Goal: Task Accomplishment & Management: Manage account settings

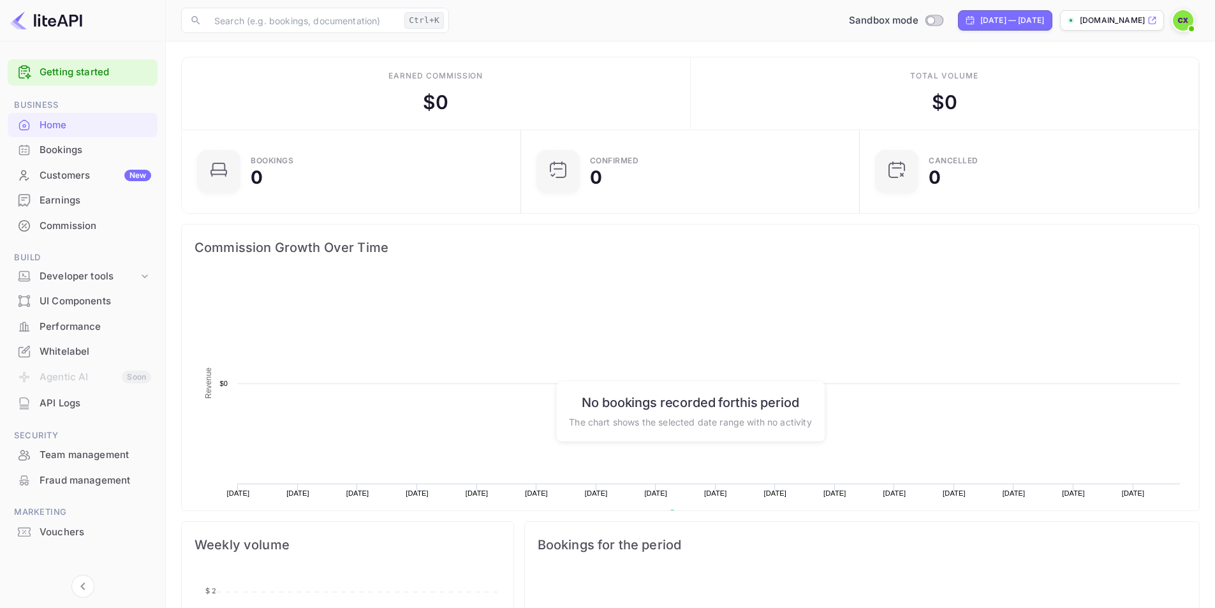
scroll to position [198, 321]
click at [87, 272] on div "Developer tools" at bounding box center [89, 276] width 99 height 15
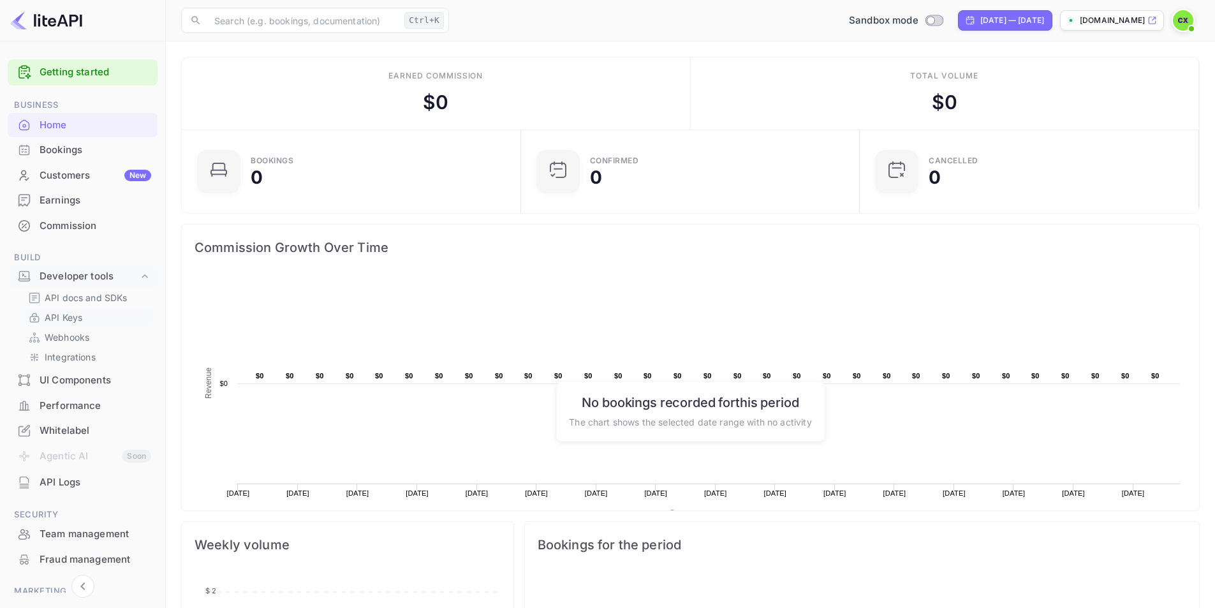
click at [72, 311] on p "API Keys" at bounding box center [64, 317] width 38 height 13
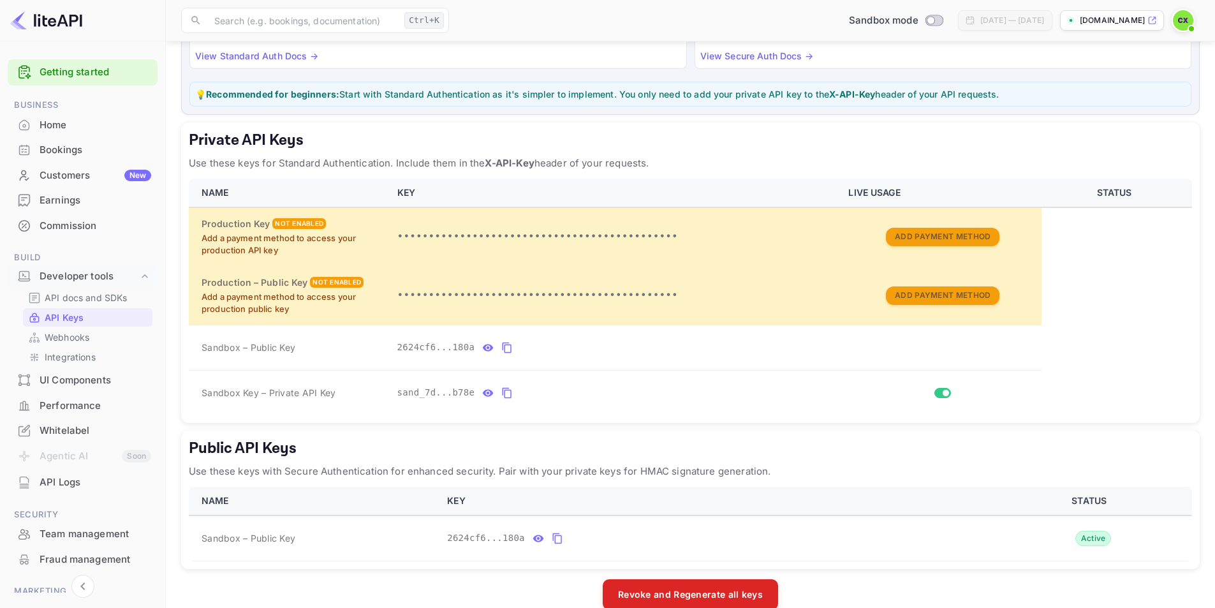
scroll to position [158, 0]
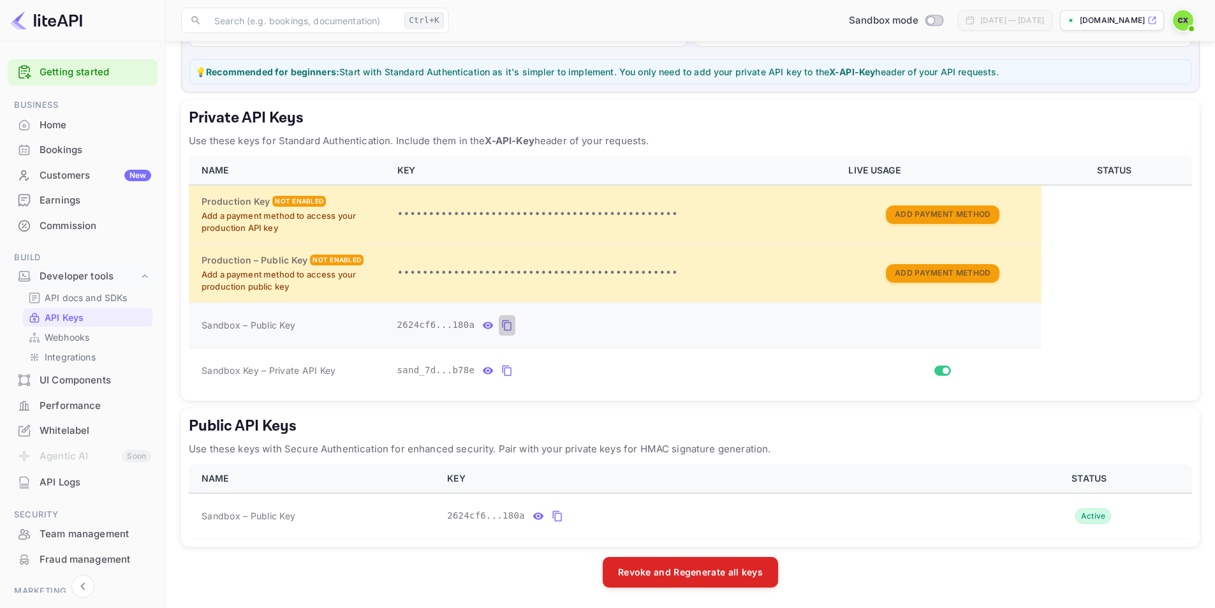
click at [501, 324] on icon "private api keys table" at bounding box center [506, 325] width 11 height 15
click at [42, 137] on li "Bookings" at bounding box center [83, 150] width 150 height 26
click at [45, 149] on div "Bookings" at bounding box center [96, 150] width 112 height 15
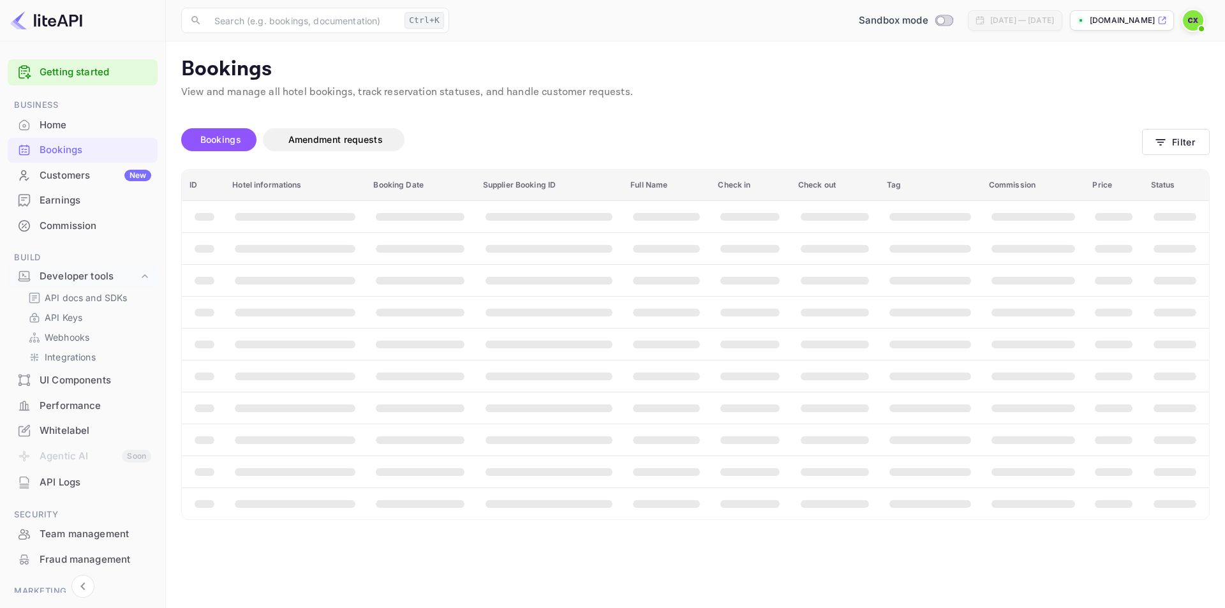
click at [55, 118] on div "Home" at bounding box center [96, 125] width 112 height 15
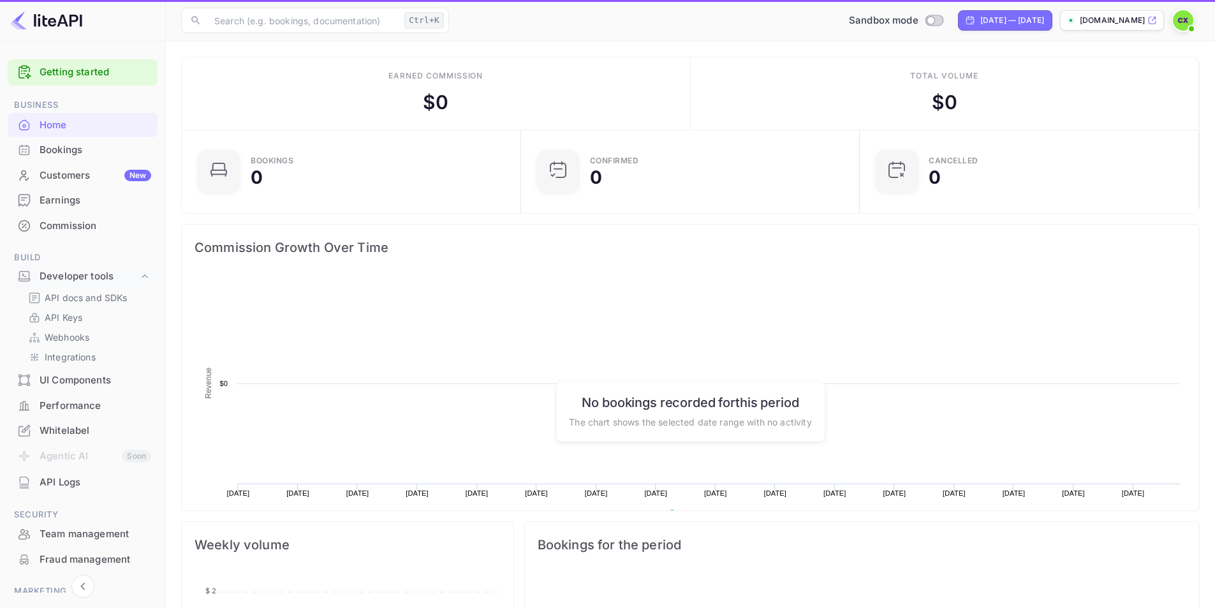
scroll to position [198, 321]
